Goal: Transaction & Acquisition: Purchase product/service

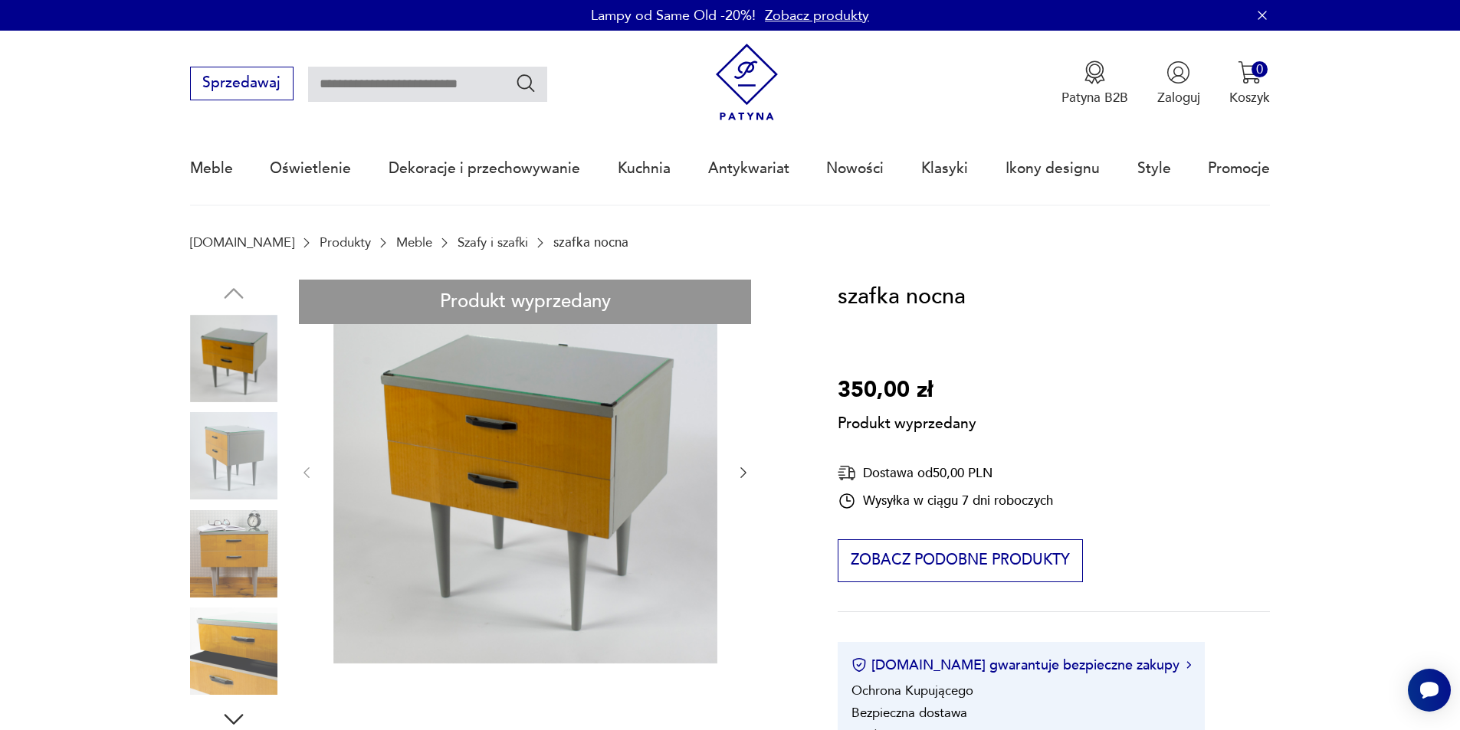
click at [323, 83] on input "text" at bounding box center [427, 84] width 239 height 35
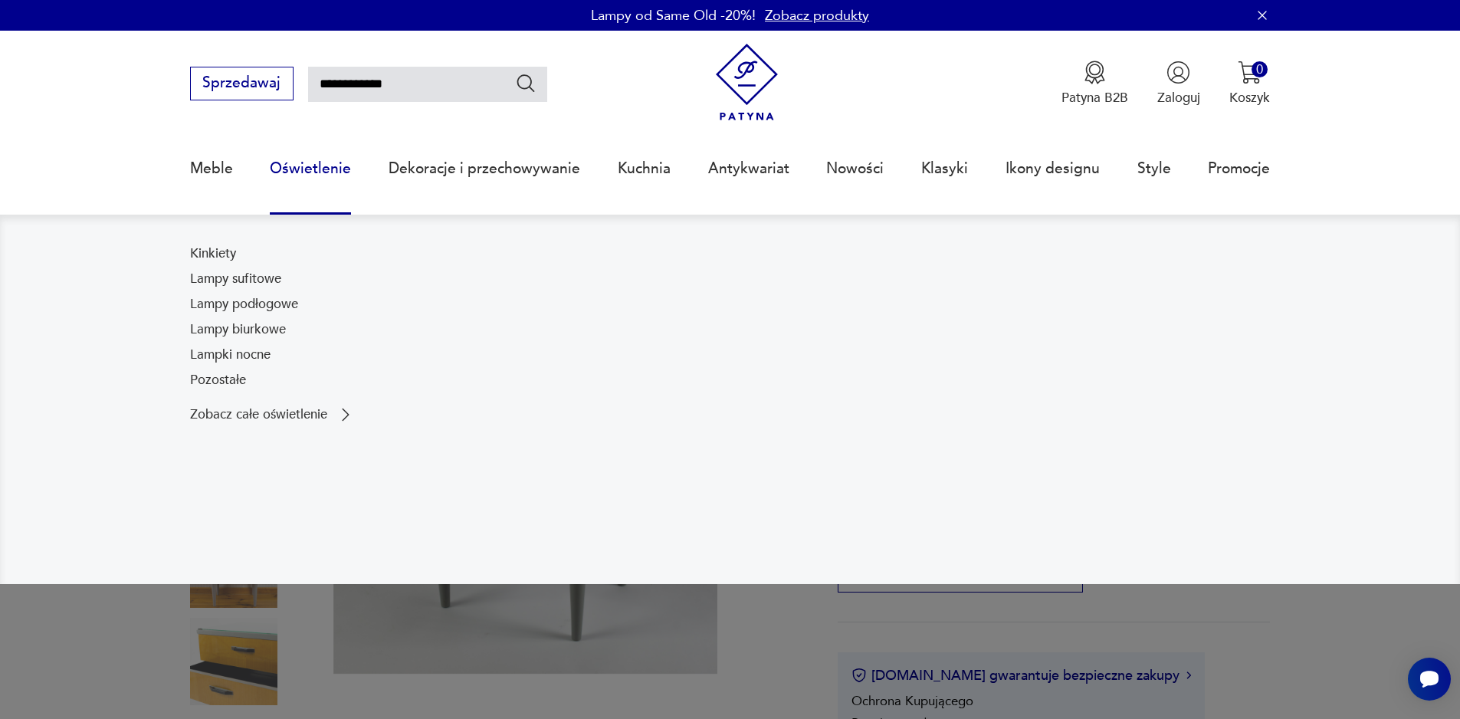
type input "**********"
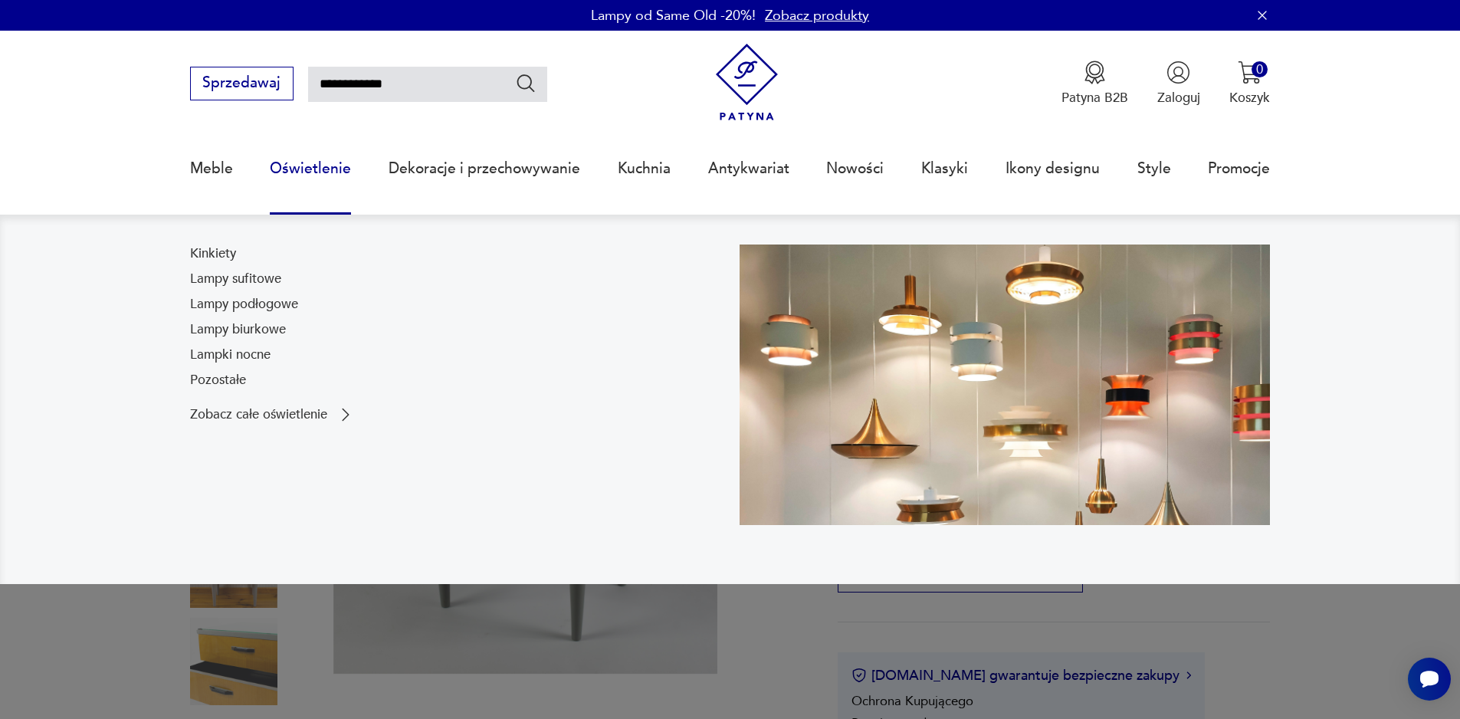
type input "**********"
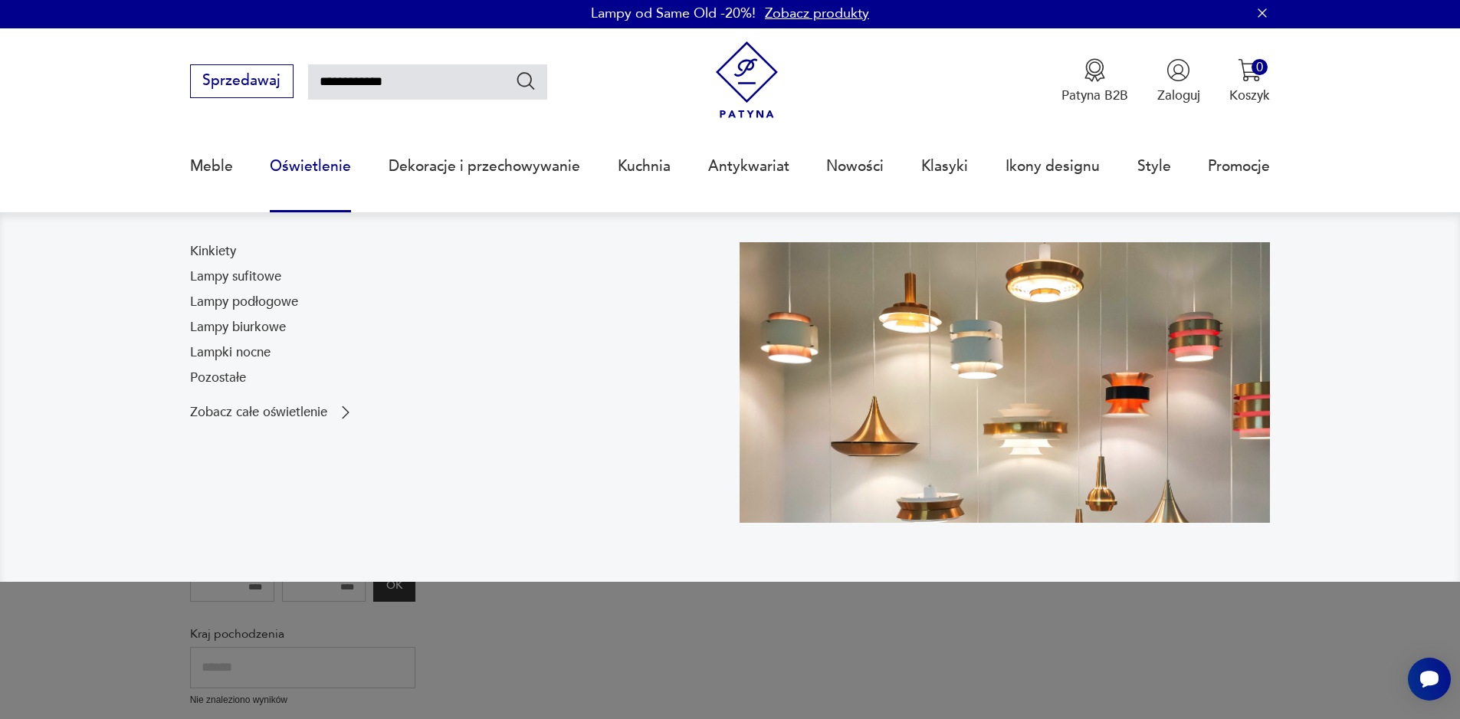
scroll to position [98, 0]
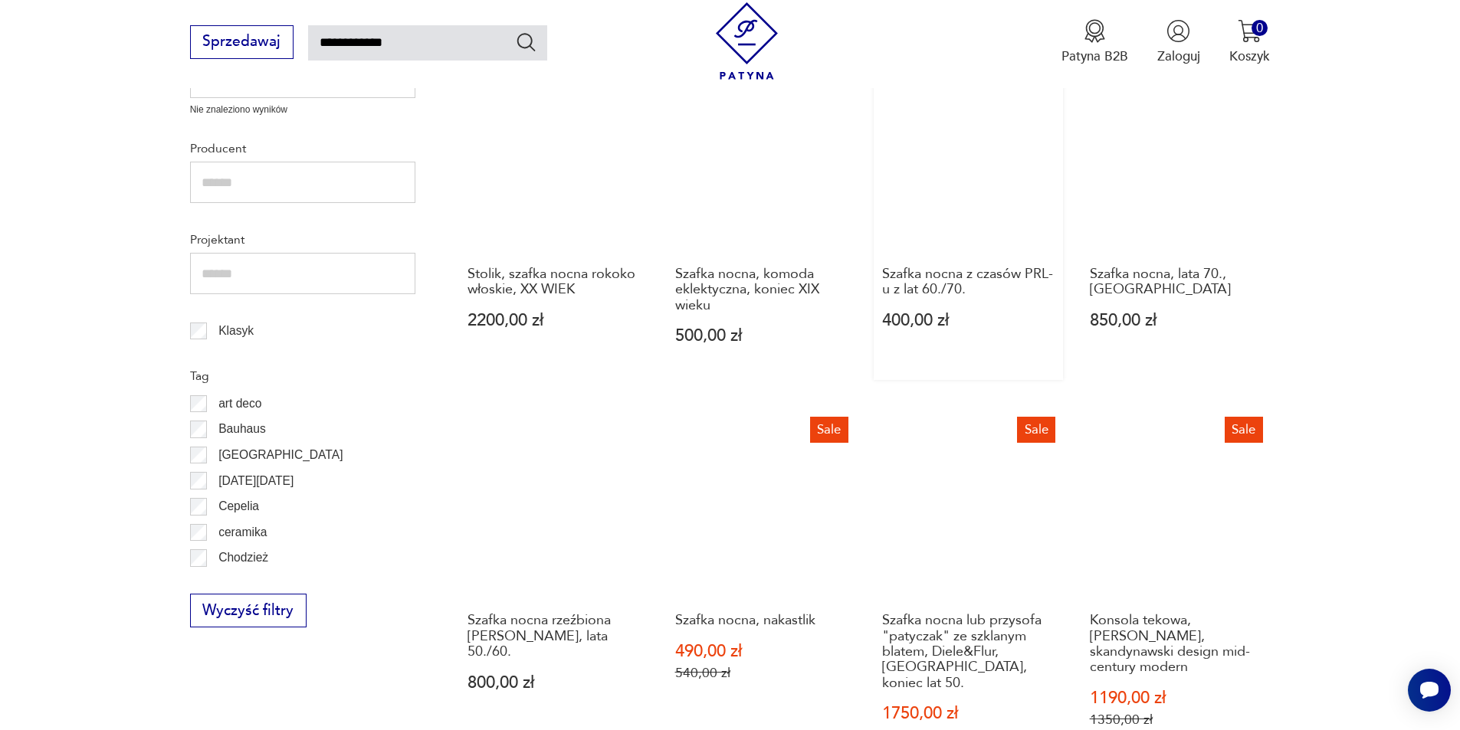
scroll to position [690, 0]
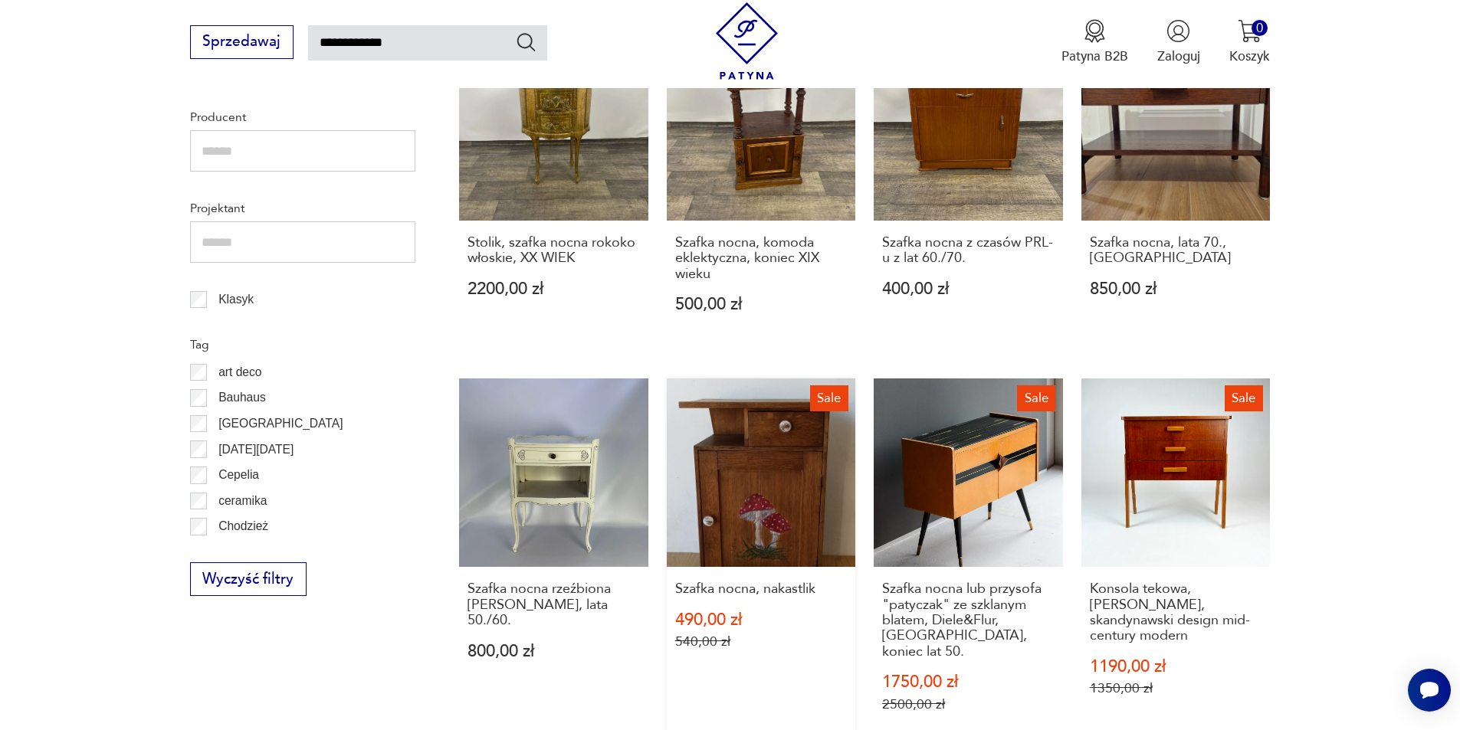
click at [750, 500] on link "Sale Szafka nocna, nakastlik 490,00 zł 540,00 zł" at bounding box center [761, 564] width 189 height 370
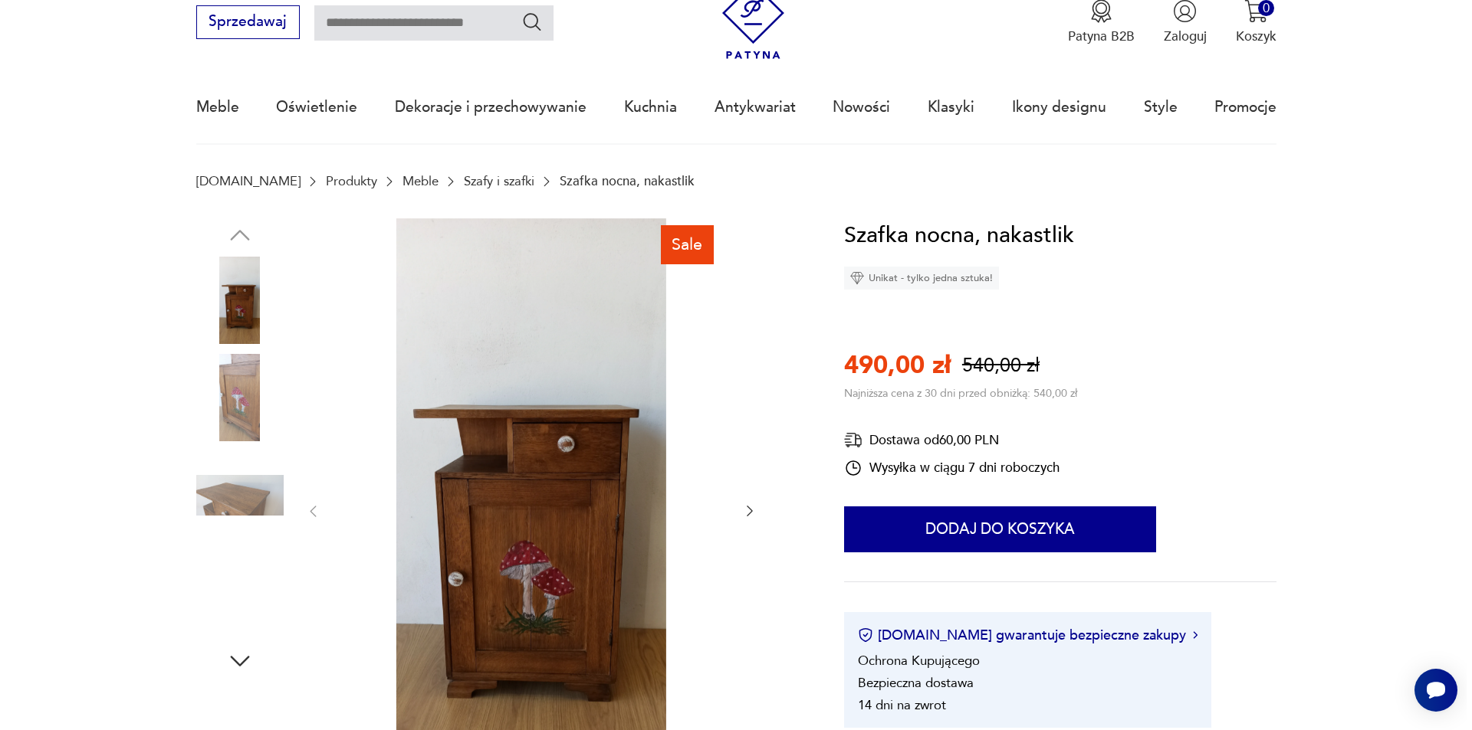
scroll to position [230, 0]
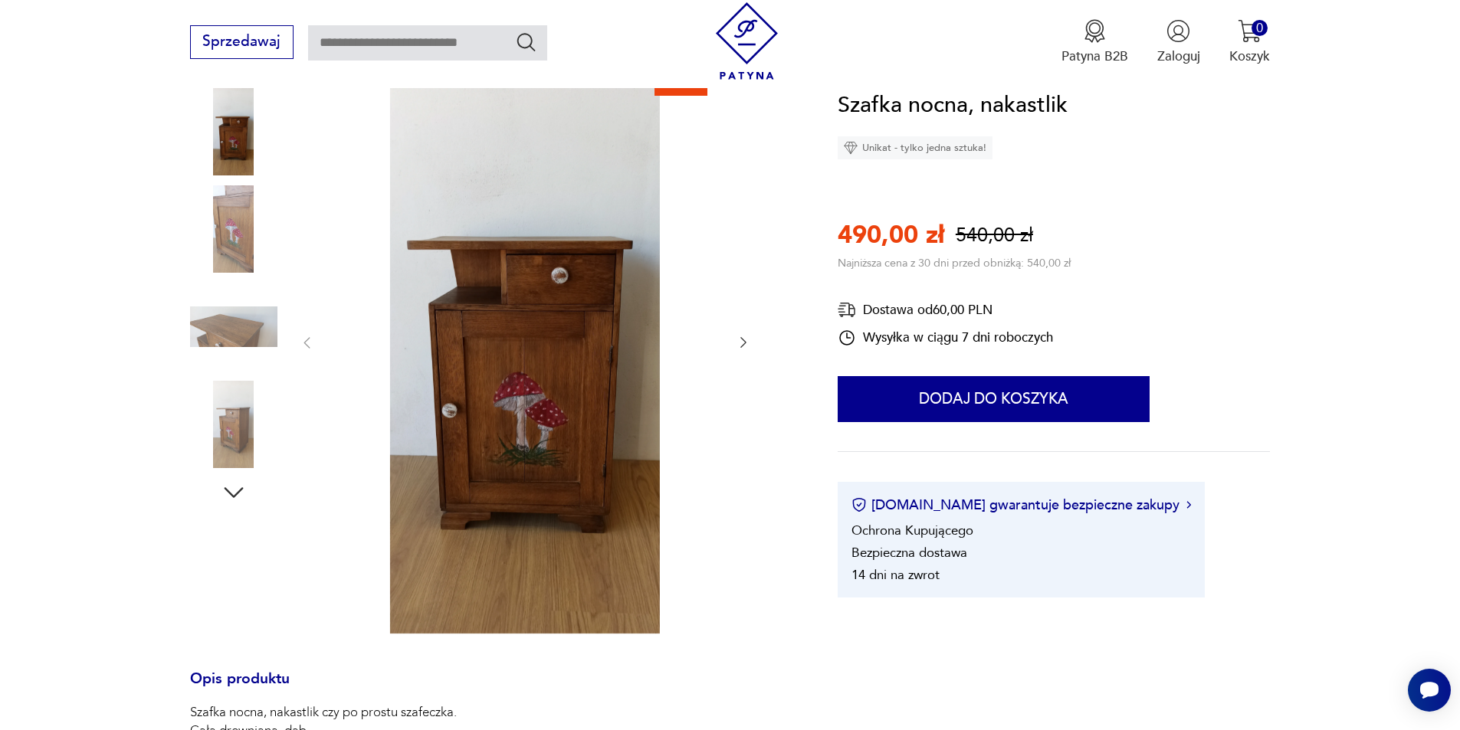
click at [537, 453] on img at bounding box center [525, 342] width 384 height 584
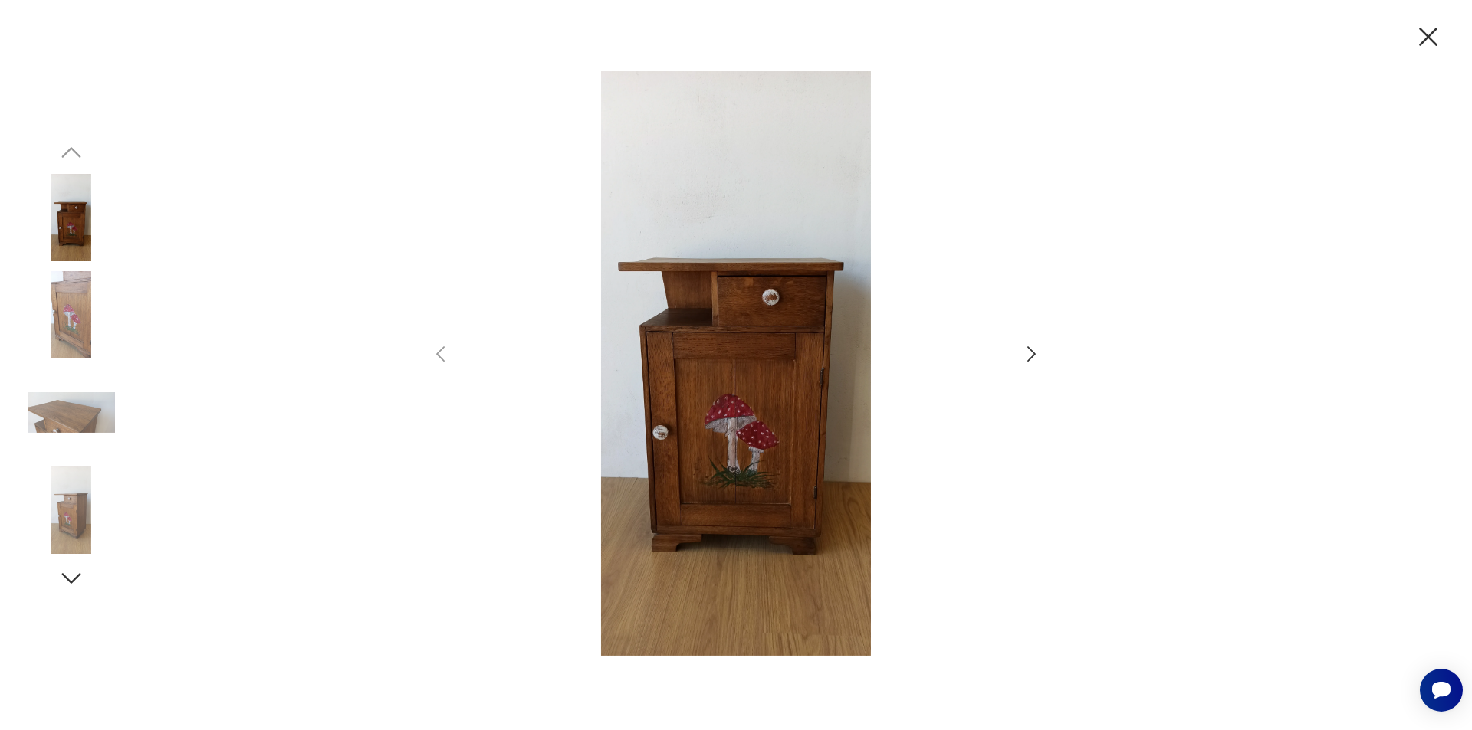
click at [775, 450] on img at bounding box center [736, 363] width 532 height 584
click at [1033, 344] on icon "button" at bounding box center [1031, 354] width 22 height 22
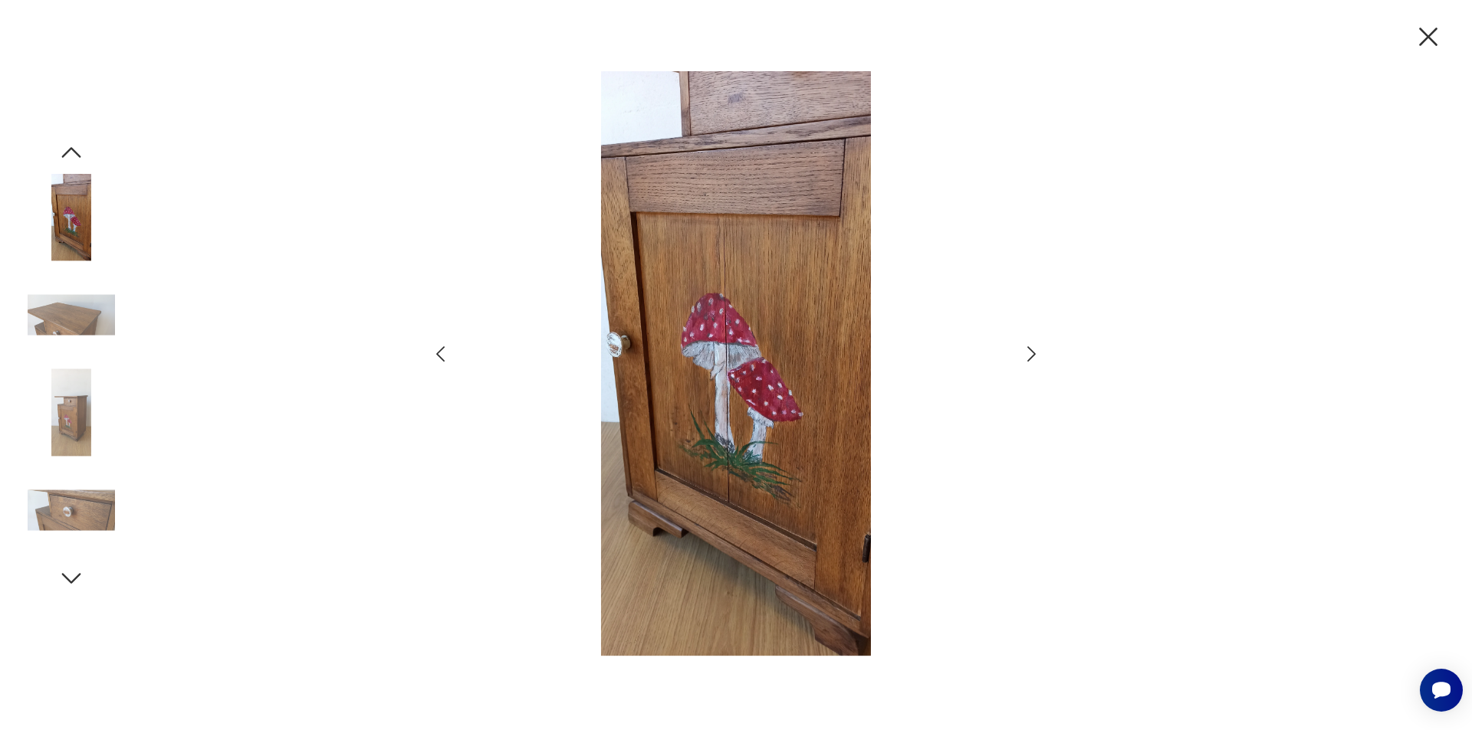
click at [1025, 348] on icon "button" at bounding box center [1031, 354] width 22 height 22
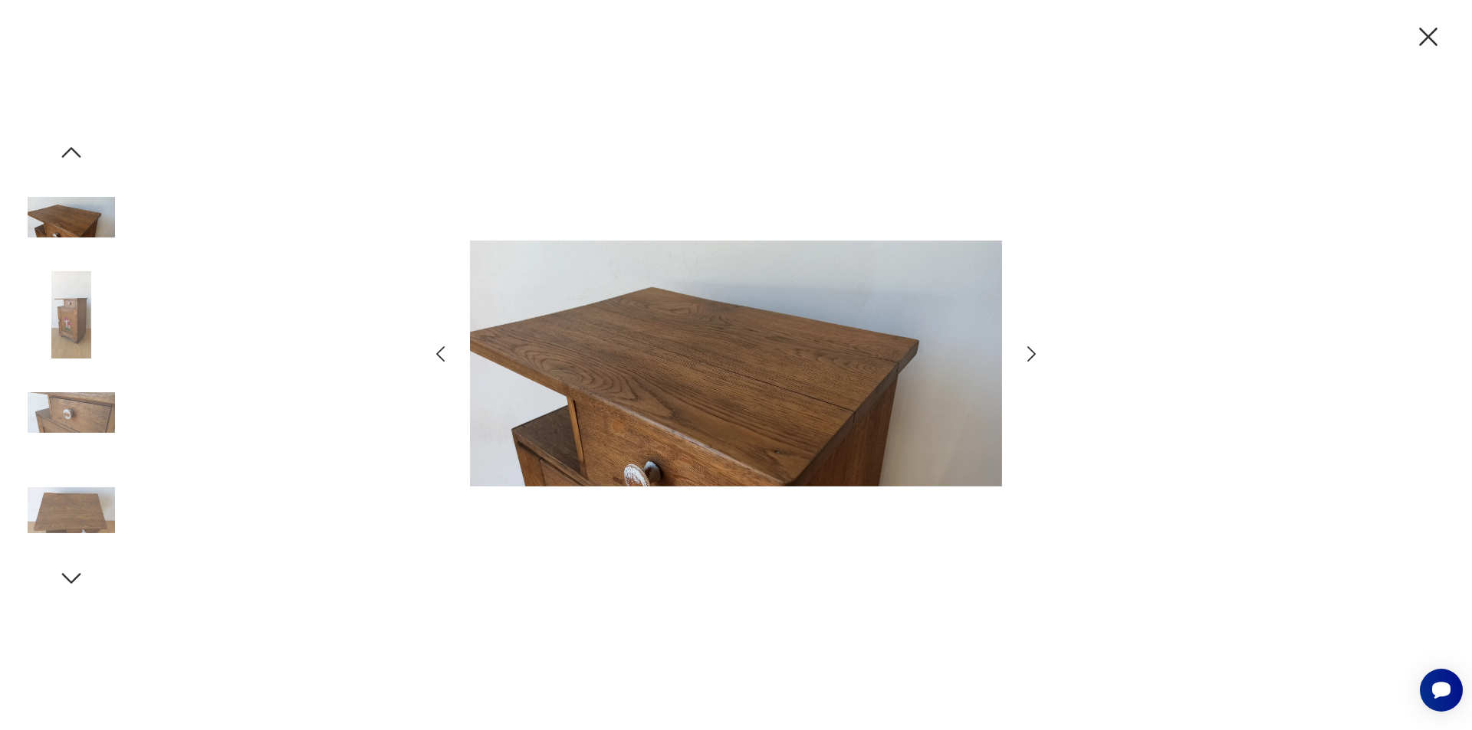
click at [1025, 348] on icon "button" at bounding box center [1031, 354] width 22 height 22
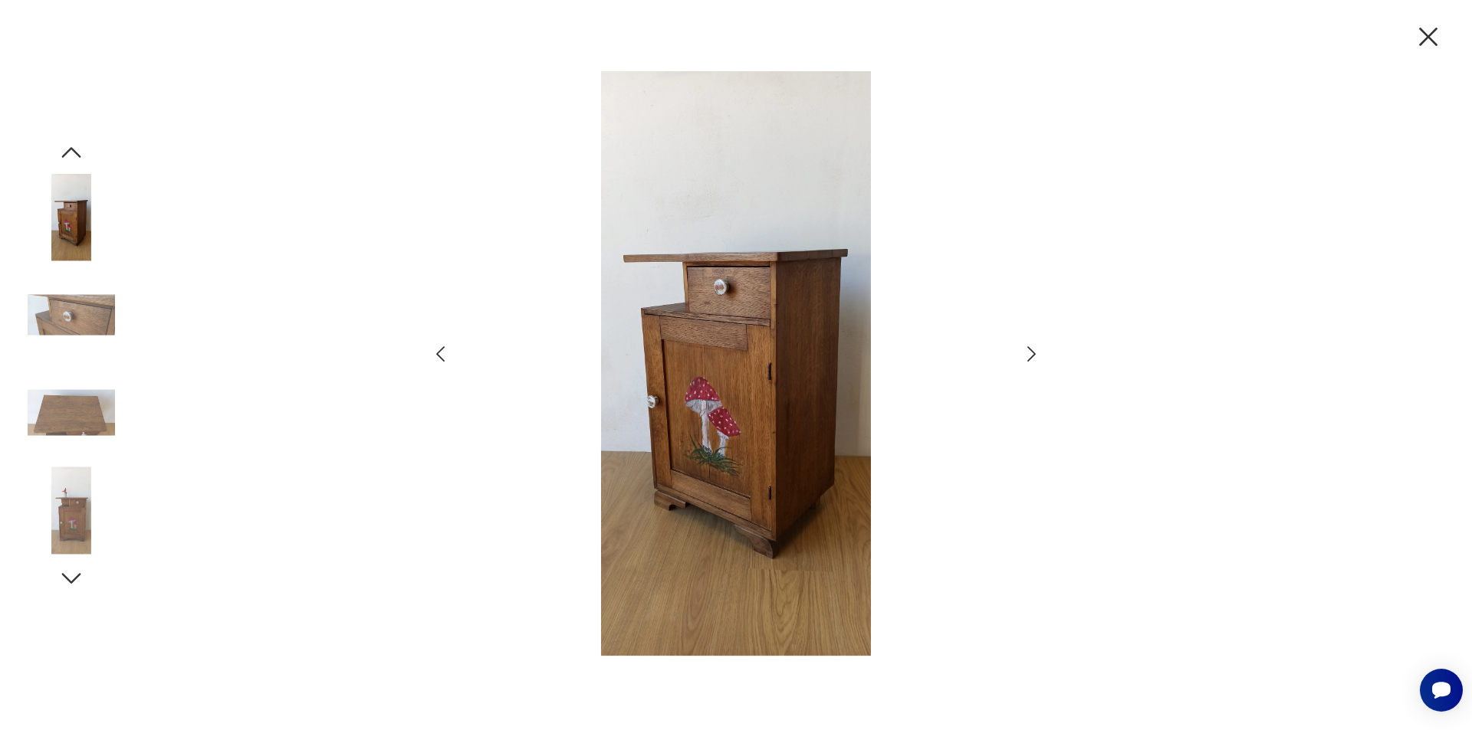
click at [48, 527] on img at bounding box center [71, 510] width 87 height 87
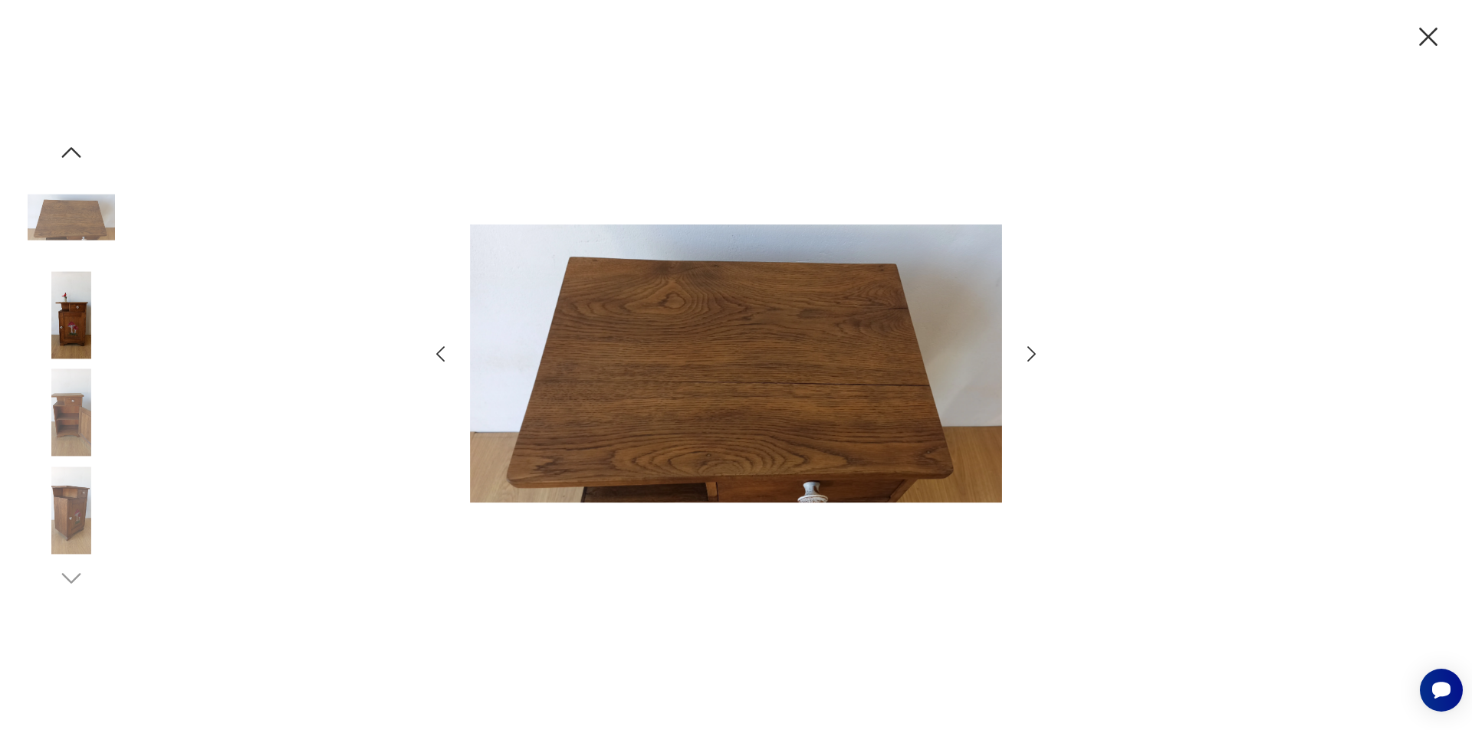
click at [63, 322] on img at bounding box center [71, 314] width 87 height 87
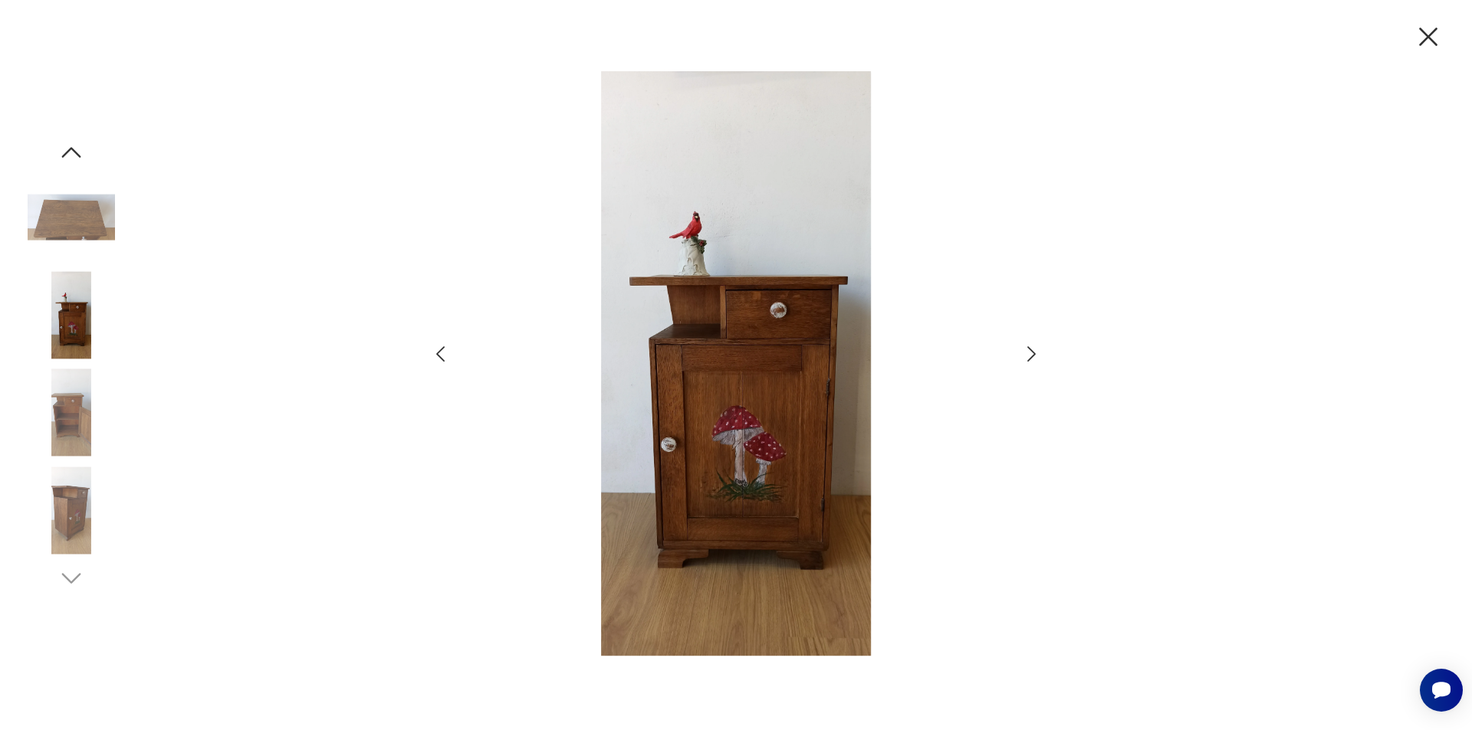
click at [1026, 353] on icon "button" at bounding box center [1031, 354] width 22 height 22
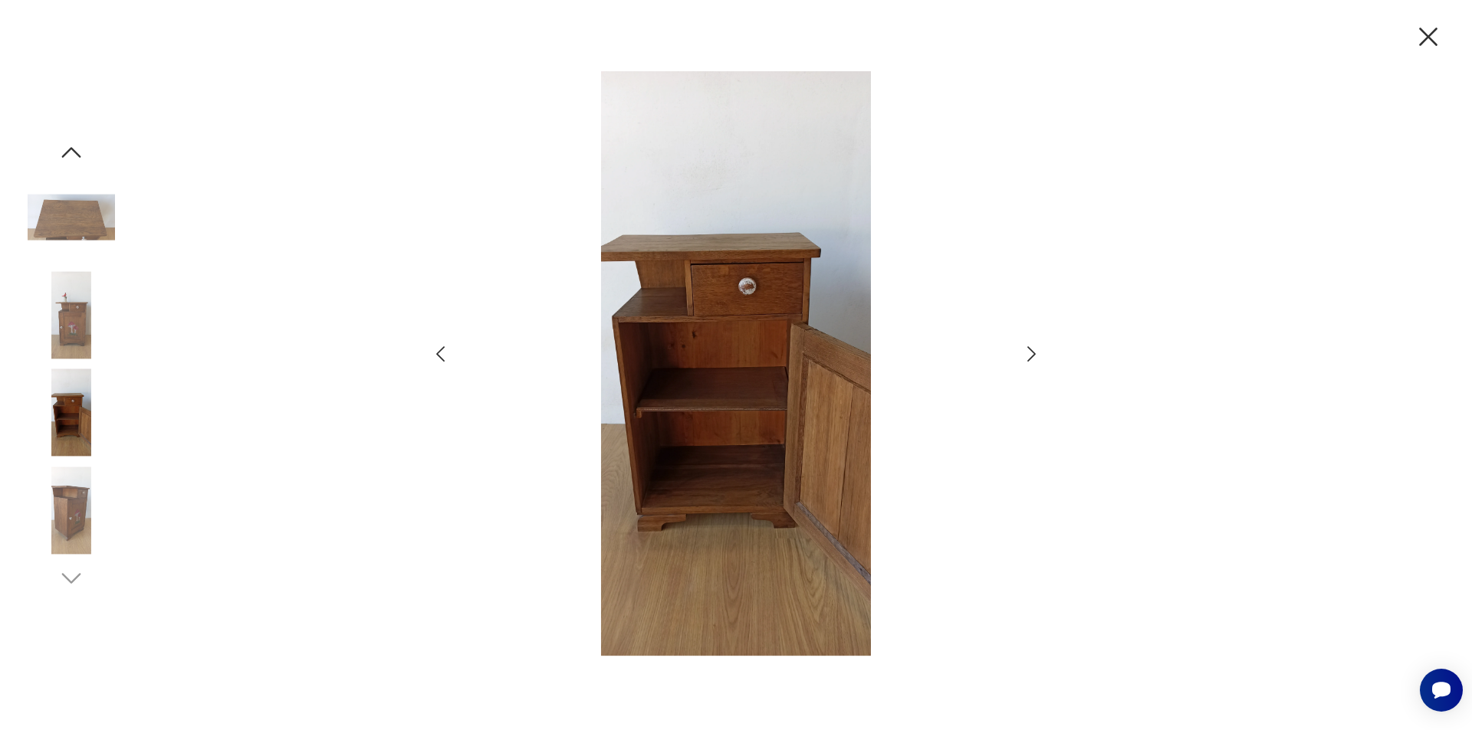
click at [1027, 352] on icon "button" at bounding box center [1031, 354] width 22 height 22
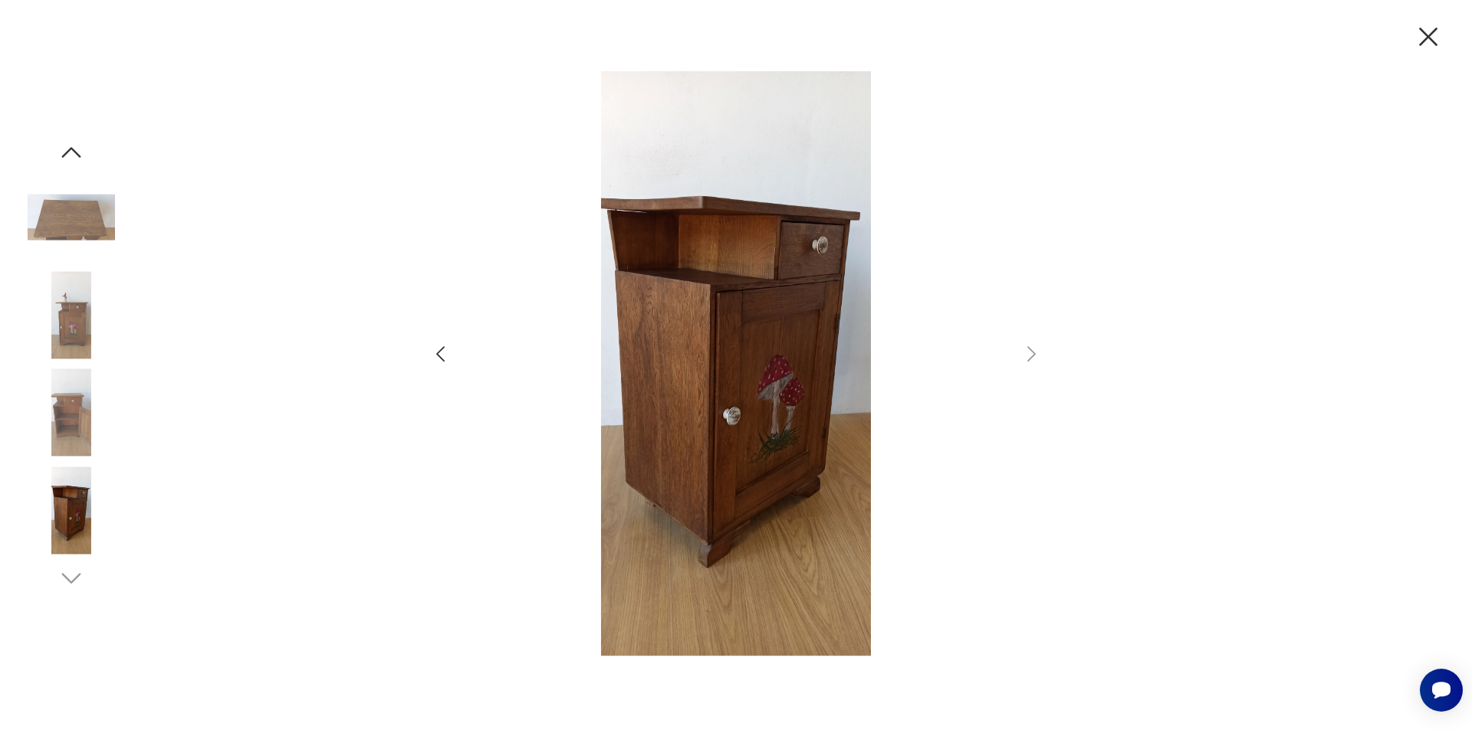
click at [74, 522] on img at bounding box center [71, 510] width 87 height 87
click at [77, 215] on img at bounding box center [71, 217] width 87 height 87
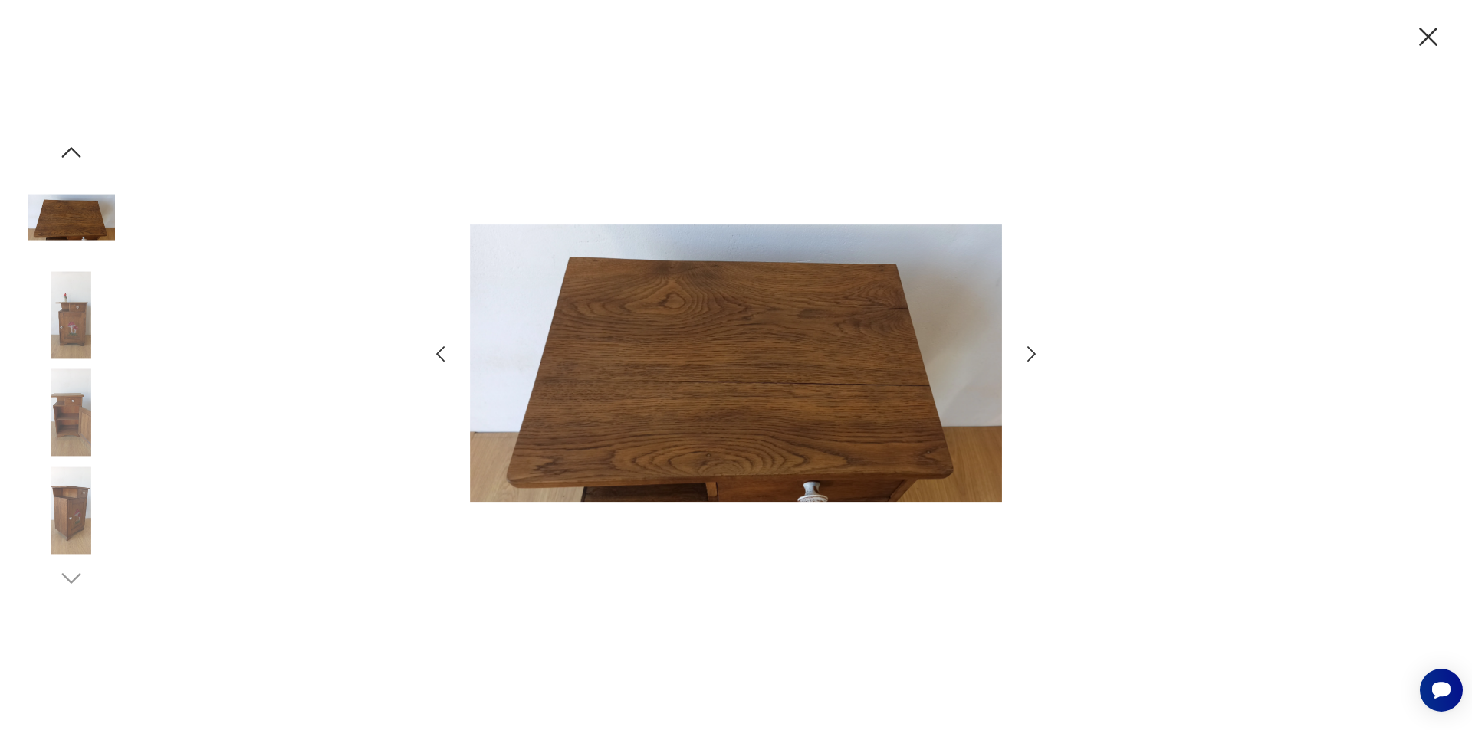
click at [77, 215] on img at bounding box center [71, 217] width 87 height 87
click at [73, 336] on img at bounding box center [71, 314] width 87 height 87
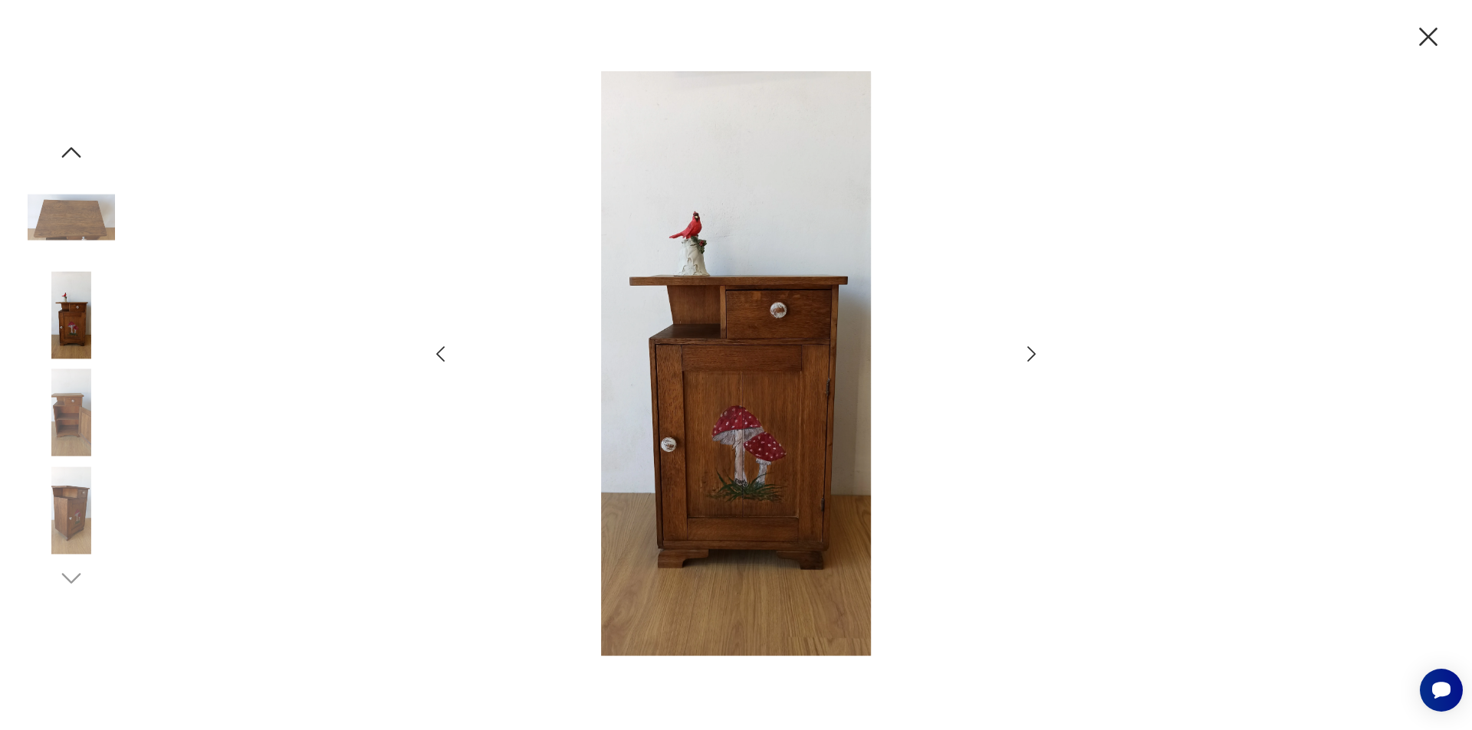
type input "**********"
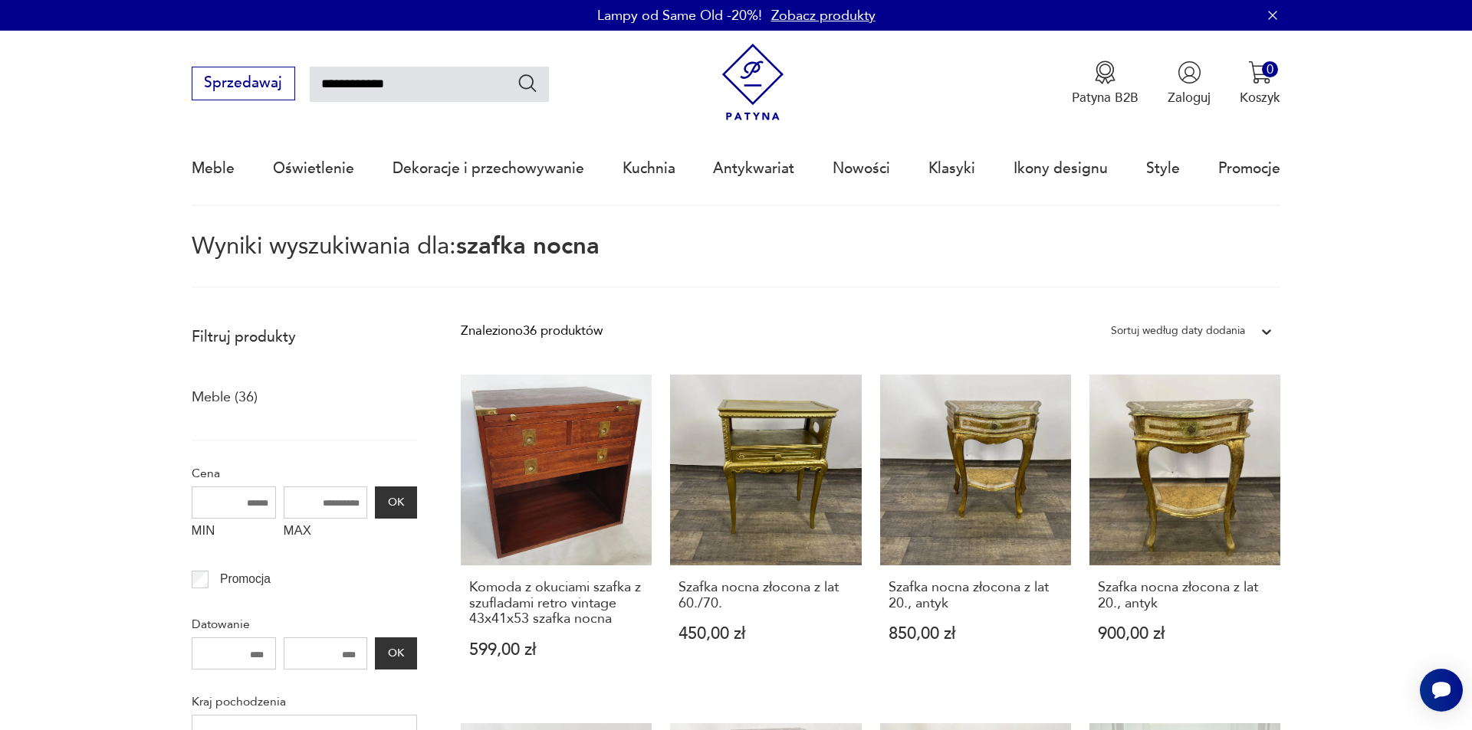
scroll to position [98, 0]
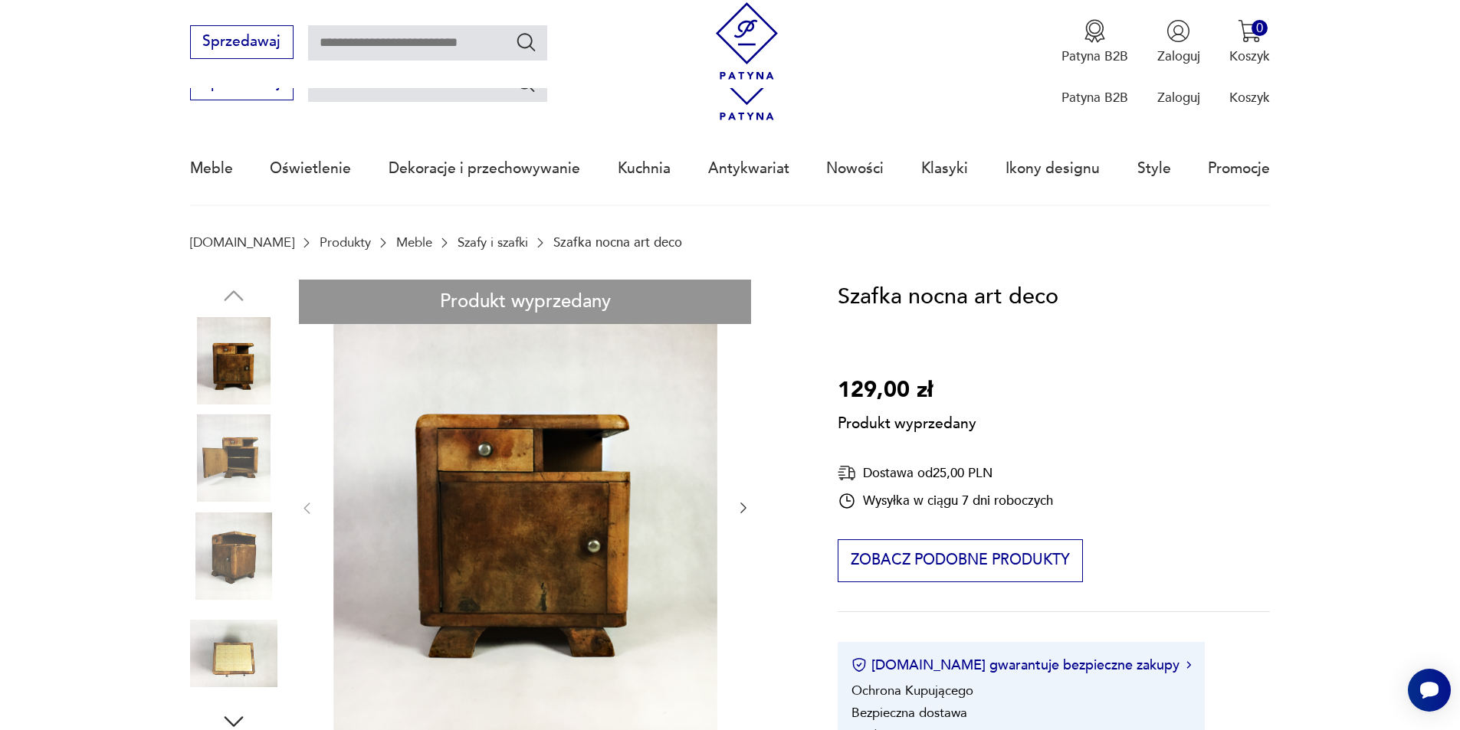
scroll to position [460, 0]
